Goal: Use online tool/utility

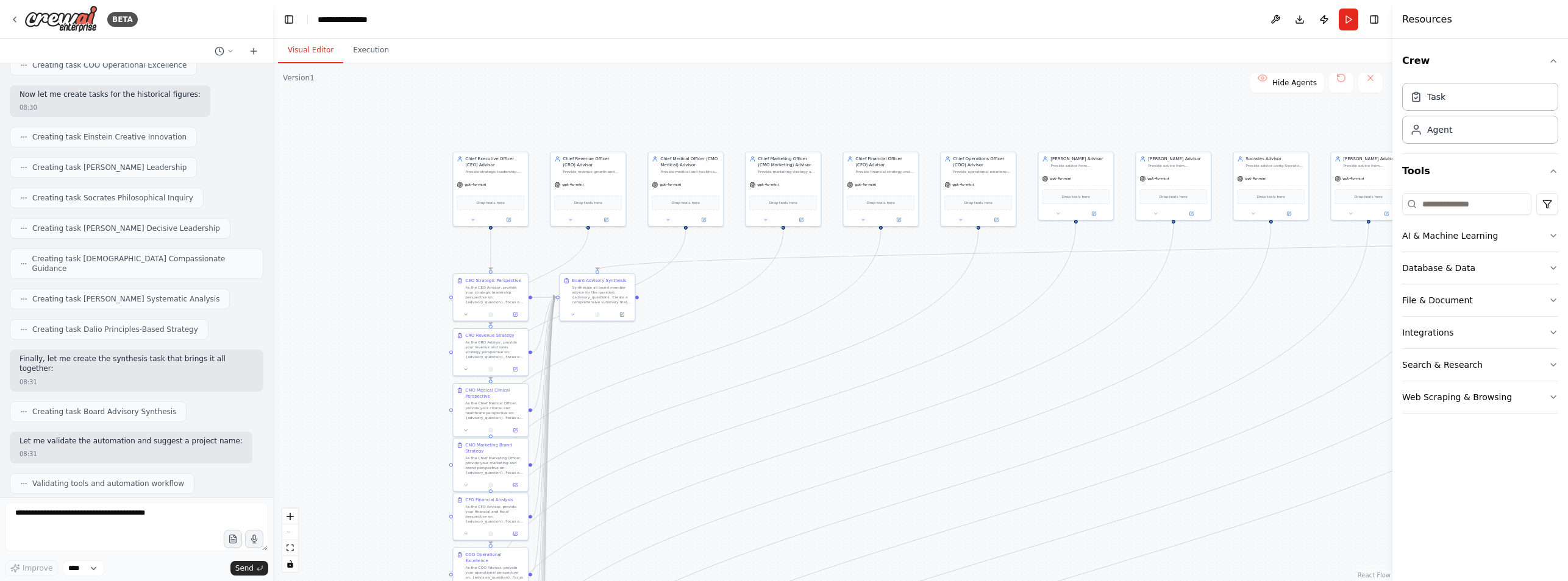
drag, startPoint x: 958, startPoint y: 412, endPoint x: 921, endPoint y: 355, distance: 68.0
click at [921, 355] on div ".deletable-edge-delete-btn { width: 20px; height: 20px; border: 0px solid #ffff…" at bounding box center [833, 322] width 1119 height 518
click at [1281, 91] on button "Hide Agents" at bounding box center [1287, 83] width 74 height 19
click at [1296, 81] on span "Show Agents" at bounding box center [1293, 82] width 47 height 10
click at [1296, 81] on span "Hide Agents" at bounding box center [1294, 82] width 44 height 10
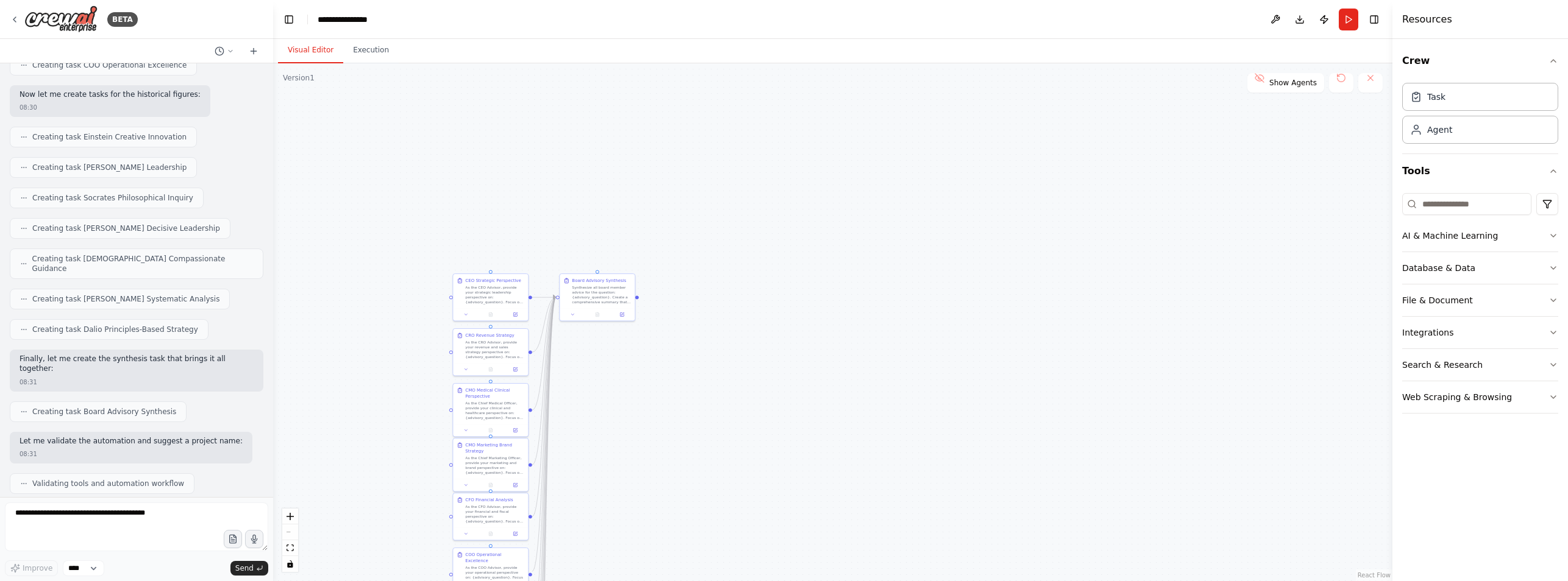
drag, startPoint x: 608, startPoint y: 316, endPoint x: 404, endPoint y: 220, distance: 225.5
drag, startPoint x: 404, startPoint y: 220, endPoint x: 453, endPoint y: 191, distance: 56.9
drag, startPoint x: 453, startPoint y: 191, endPoint x: 430, endPoint y: 232, distance: 47.0
click at [430, 232] on div ".deletable-edge-delete-btn { width: 20px; height: 20px; border: 0px solid #ffff…" at bounding box center [833, 322] width 1119 height 518
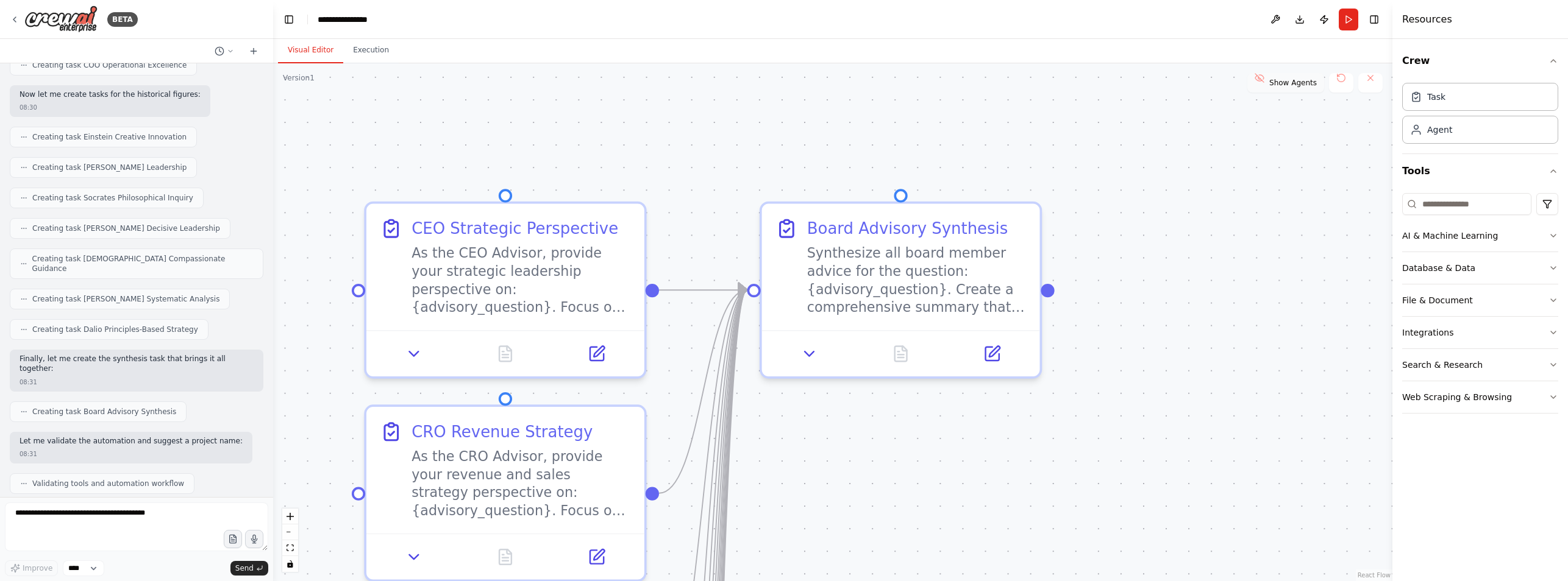
click at [1278, 88] on button "Show Agents" at bounding box center [1286, 83] width 77 height 19
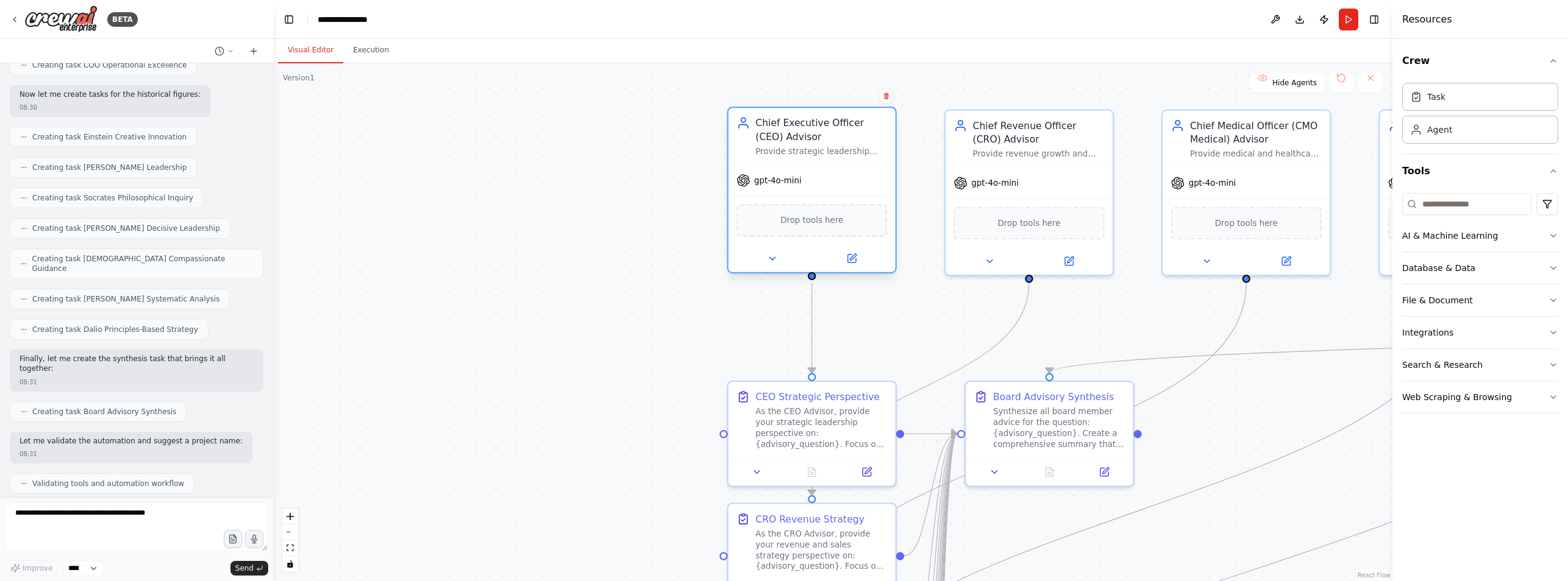
click at [825, 146] on div "Provide strategic leadership advice from a CEO perspective, focusing on vision,…" at bounding box center [822, 151] width 132 height 11
click at [801, 151] on div "Provide strategic leadership advice from a CEO perspective, focusing on vision,…" at bounding box center [822, 151] width 132 height 11
click at [843, 158] on div "Chief Executive Officer (CEO) Advisor Provide strategic leadership advice from …" at bounding box center [812, 136] width 167 height 57
click at [858, 262] on button at bounding box center [852, 259] width 77 height 16
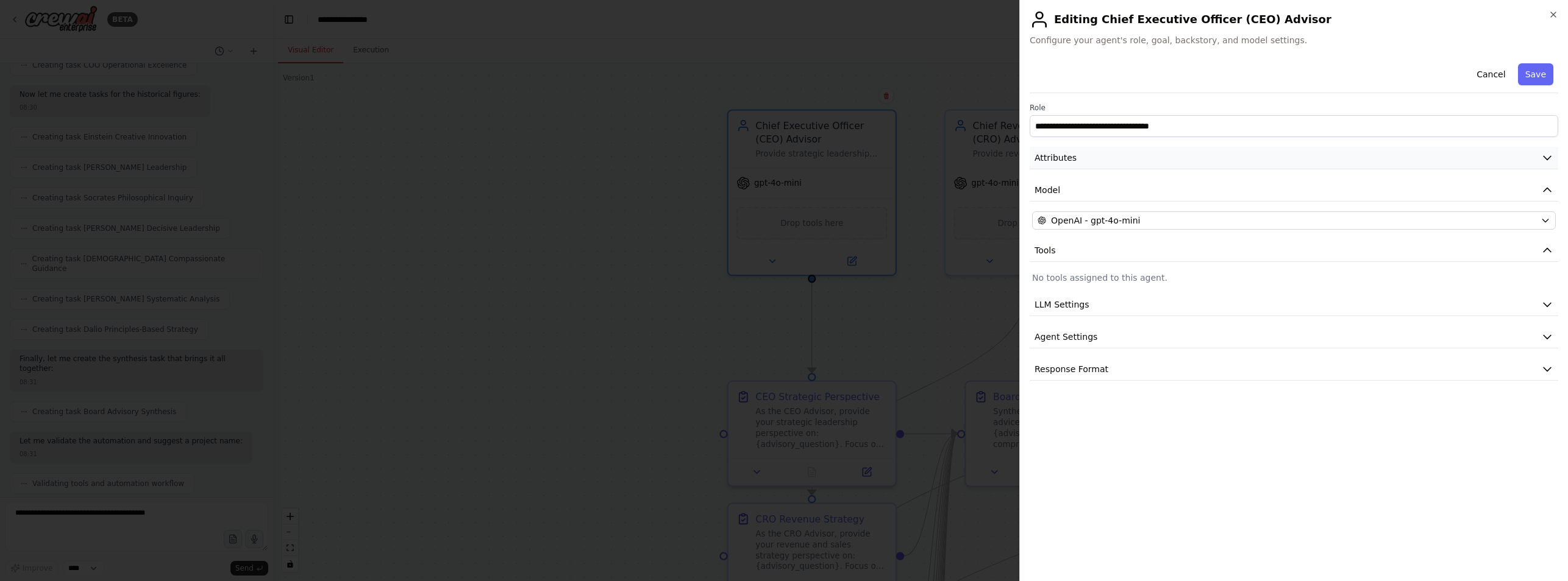
click at [1078, 149] on button "Attributes" at bounding box center [1294, 158] width 529 height 22
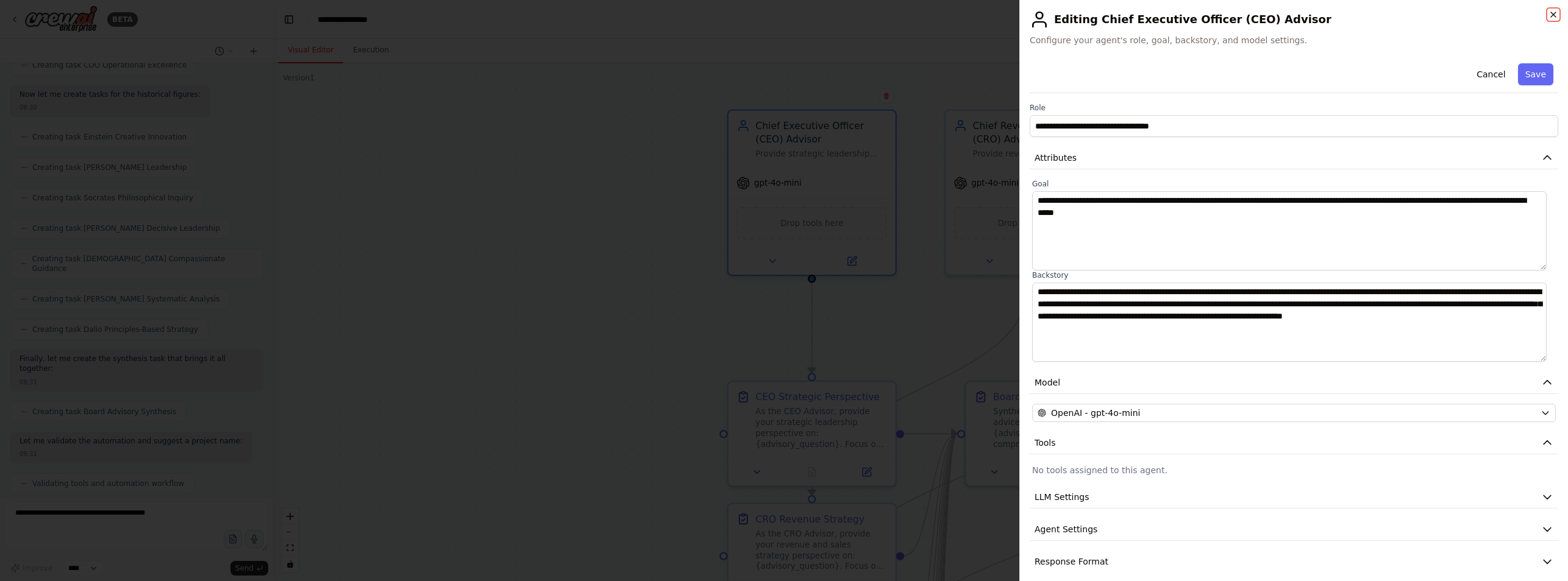
click at [1551, 16] on icon "button" at bounding box center [1553, 14] width 10 height 10
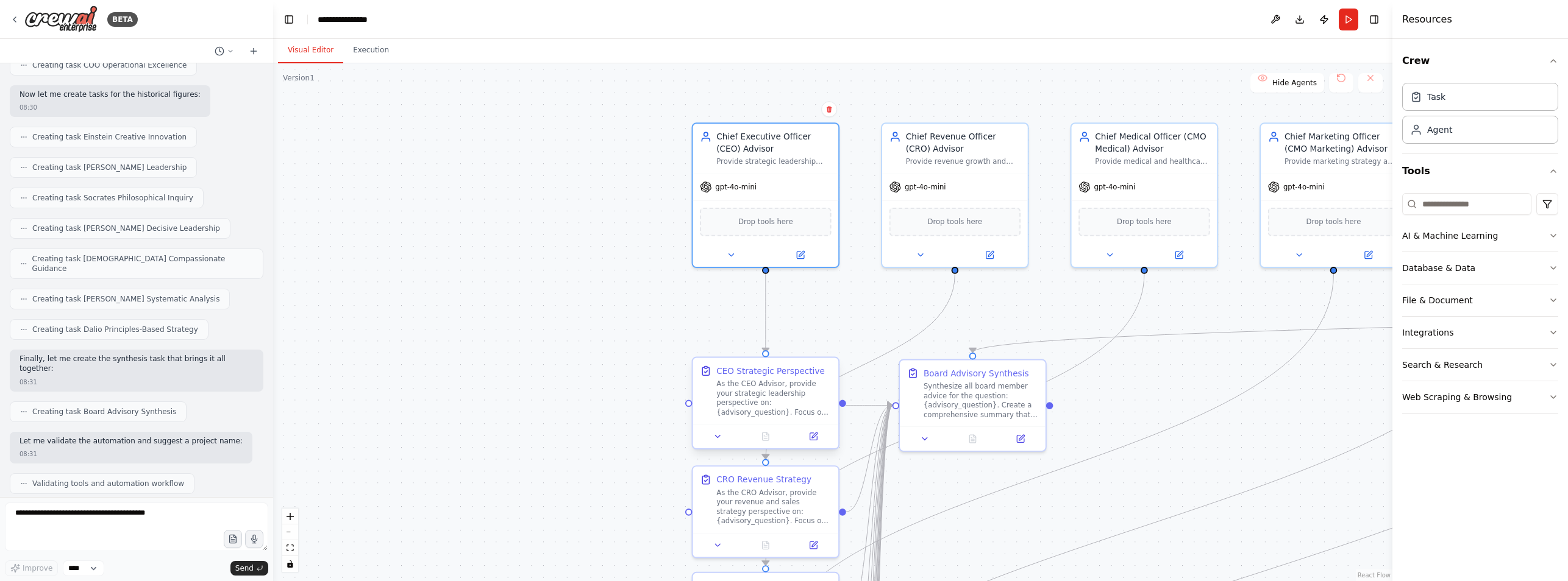
click at [757, 394] on div "As the CEO Advisor, provide your strategic leadership perspective on: {advisory…" at bounding box center [773, 398] width 115 height 37
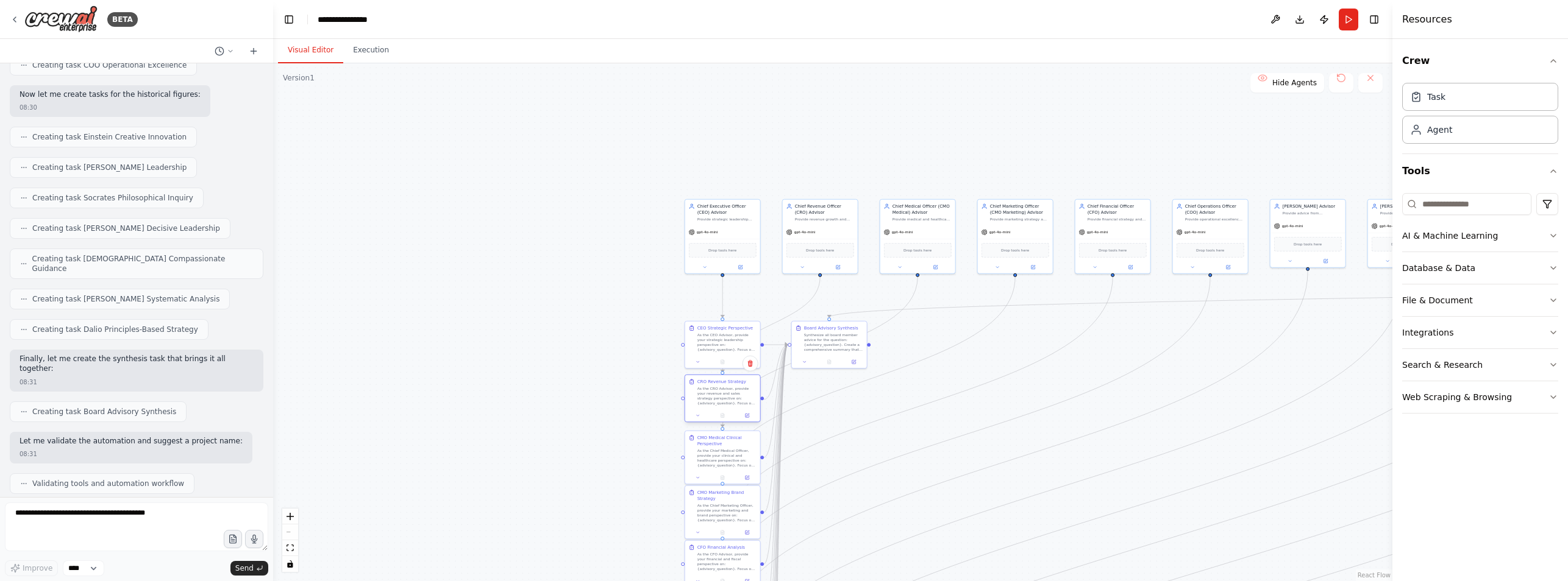
click at [725, 405] on div "As the CRO Advisor, provide your revenue and sales strategy perspective on: {ad…" at bounding box center [727, 396] width 59 height 19
drag, startPoint x: 630, startPoint y: 301, endPoint x: 493, endPoint y: 217, distance: 160.7
drag, startPoint x: 493, startPoint y: 217, endPoint x: 740, endPoint y: 145, distance: 257.3
click at [740, 145] on div ".deletable-edge-delete-btn { width: 20px; height: 20px; border: 0px solid #ffff…" at bounding box center [833, 322] width 1119 height 518
click at [736, 216] on div "Provide strategic leadership advice from a CEO perspective, focusing on vision,…" at bounding box center [727, 218] width 59 height 5
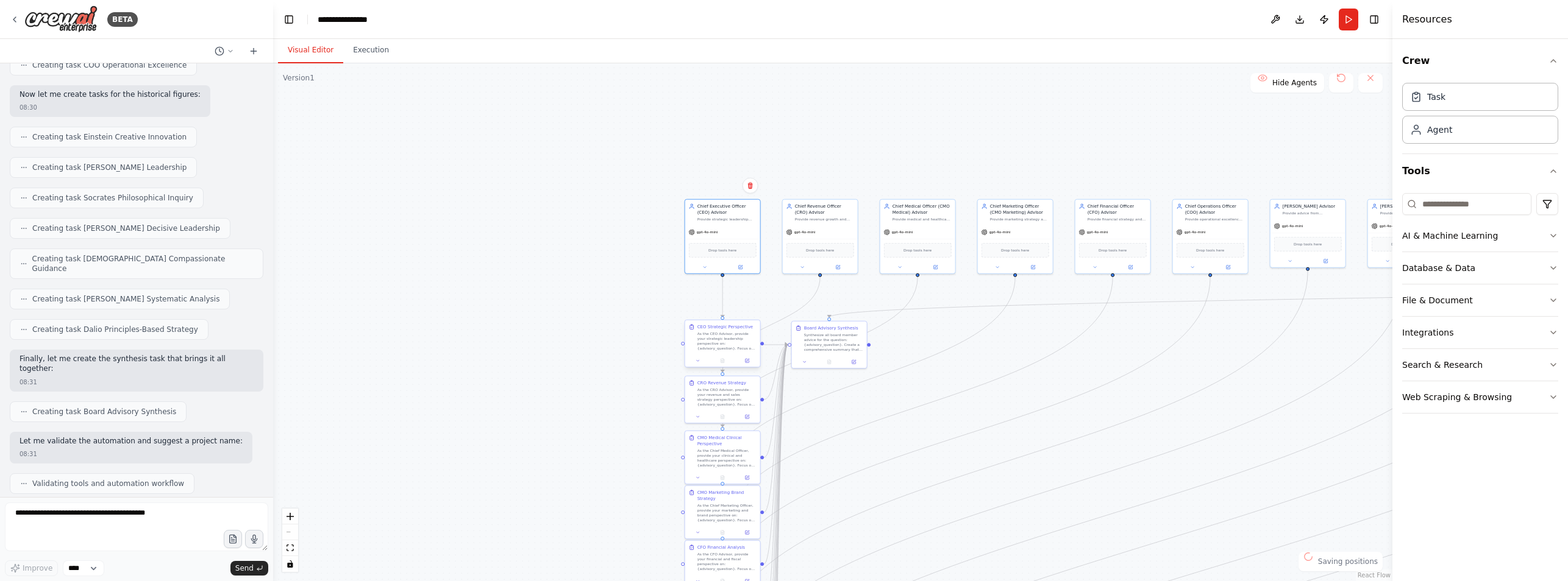
click at [731, 334] on div "As the CEO Advisor, provide your strategic leadership perspective on: {advisory…" at bounding box center [727, 341] width 59 height 19
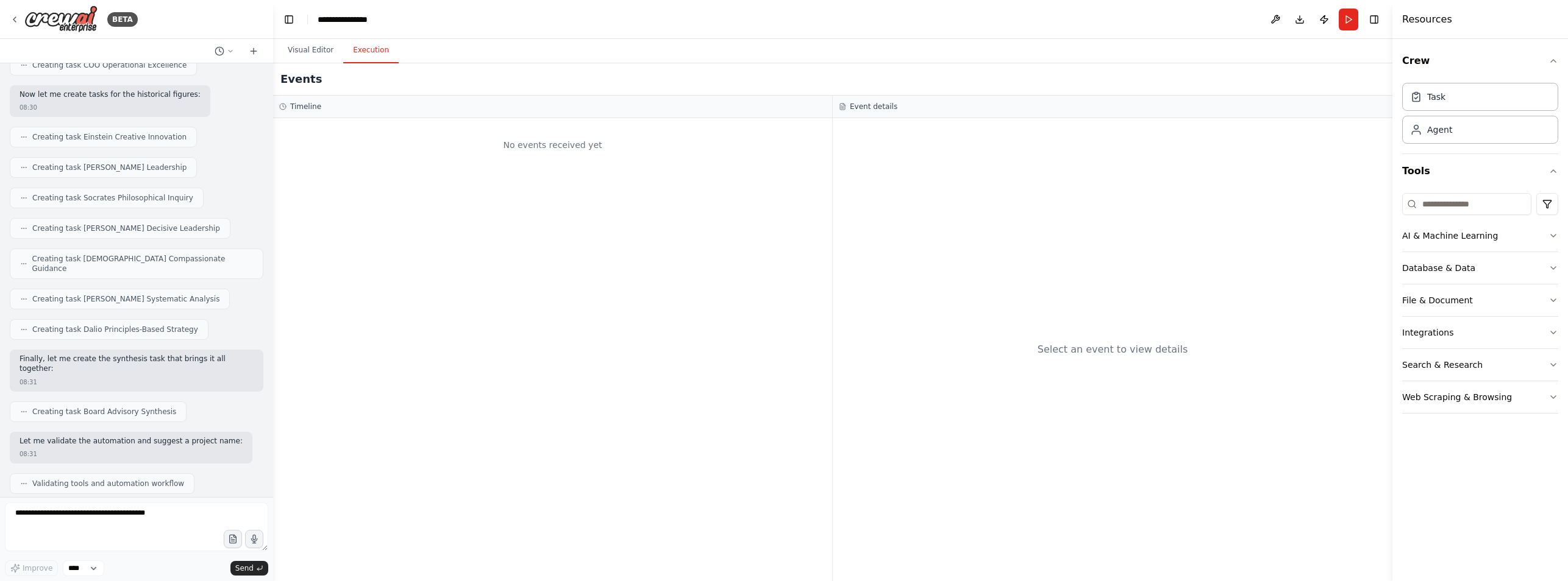
click at [374, 57] on button "Execution" at bounding box center [371, 50] width 56 height 25
click at [306, 57] on button "Visual Editor" at bounding box center [311, 50] width 65 height 25
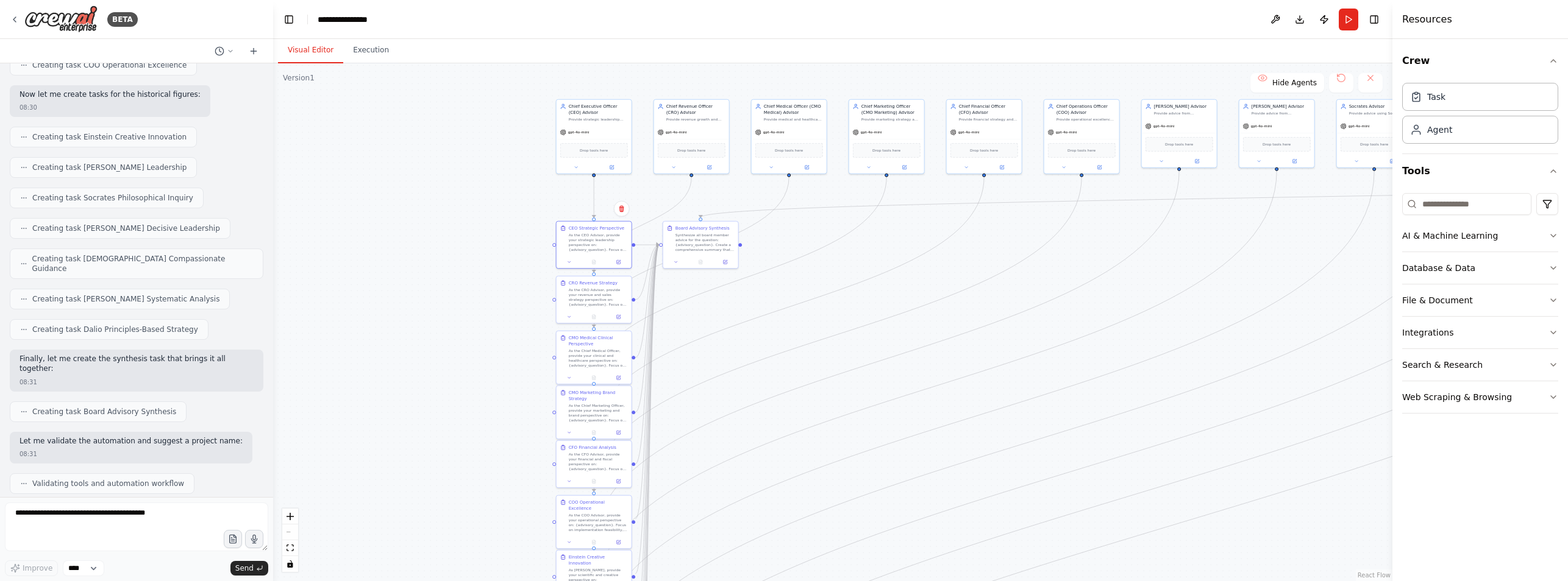
drag, startPoint x: 623, startPoint y: 346, endPoint x: 452, endPoint y: 233, distance: 205.0
click at [452, 233] on div ".deletable-edge-delete-btn { width: 20px; height: 20px; border: 0px solid #ffff…" at bounding box center [833, 322] width 1119 height 518
